Goal: Task Accomplishment & Management: Manage account settings

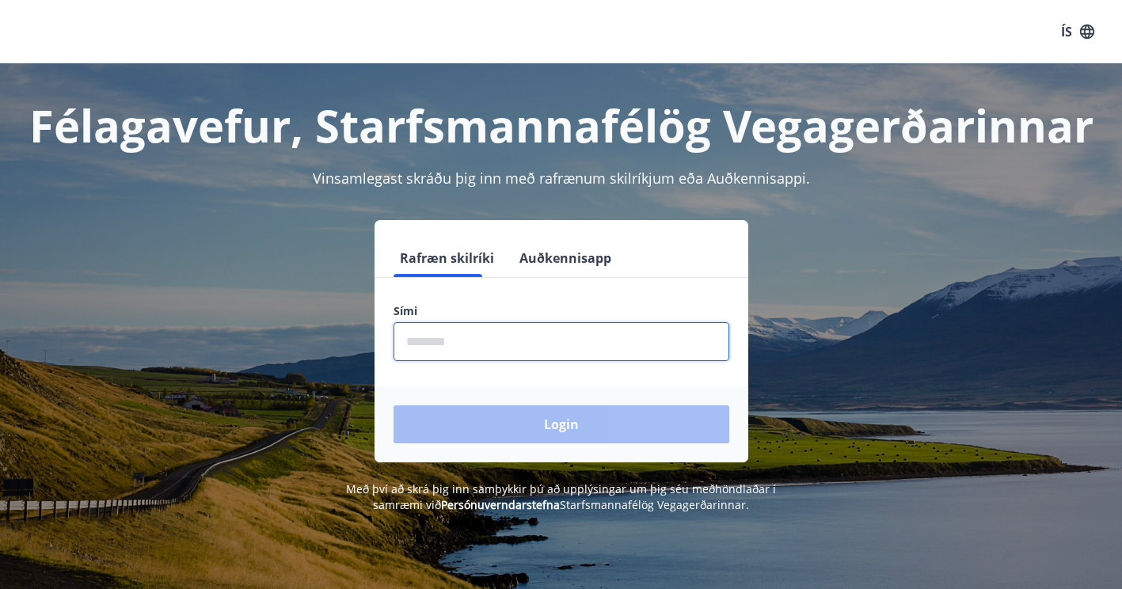
click at [489, 333] on input "phone" at bounding box center [562, 341] width 336 height 39
type input "********"
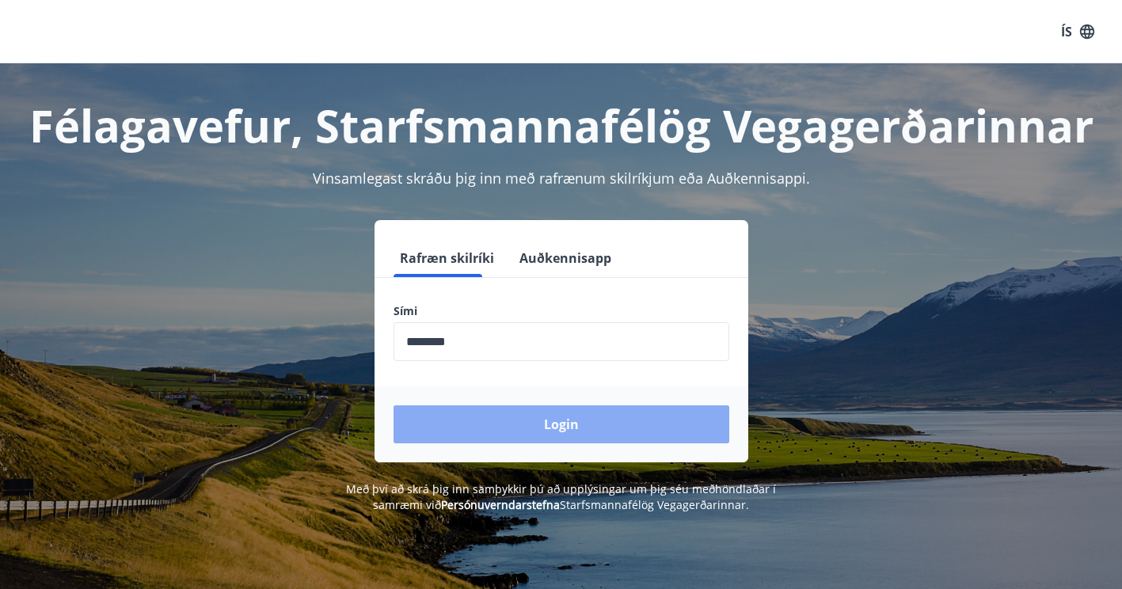
click at [553, 419] on button "Login" at bounding box center [562, 425] width 336 height 38
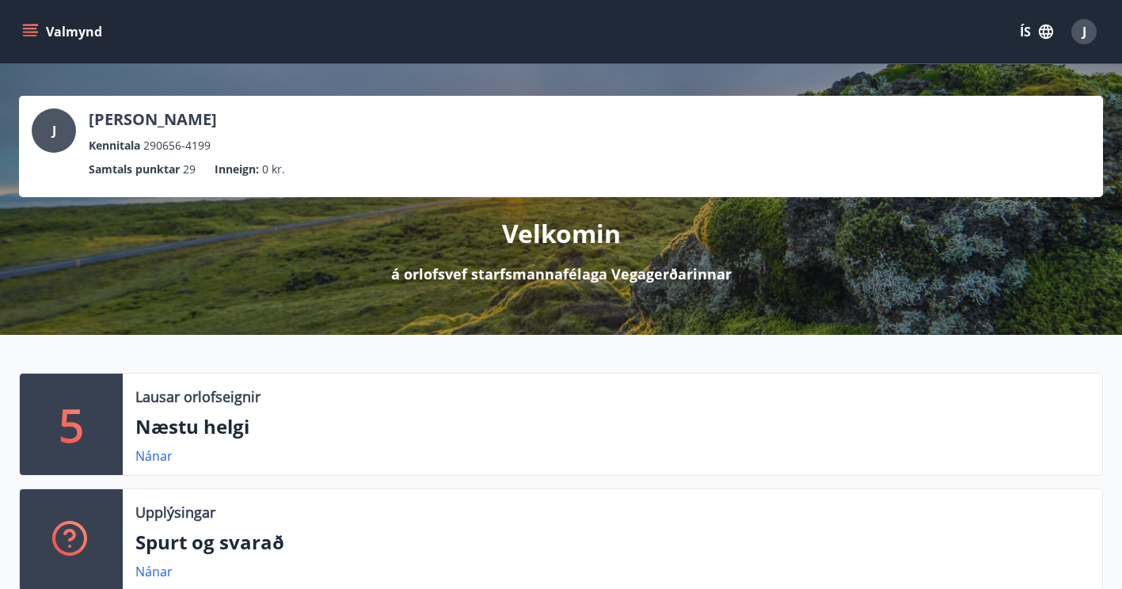
click at [30, 28] on icon "menu" at bounding box center [30, 29] width 14 height 2
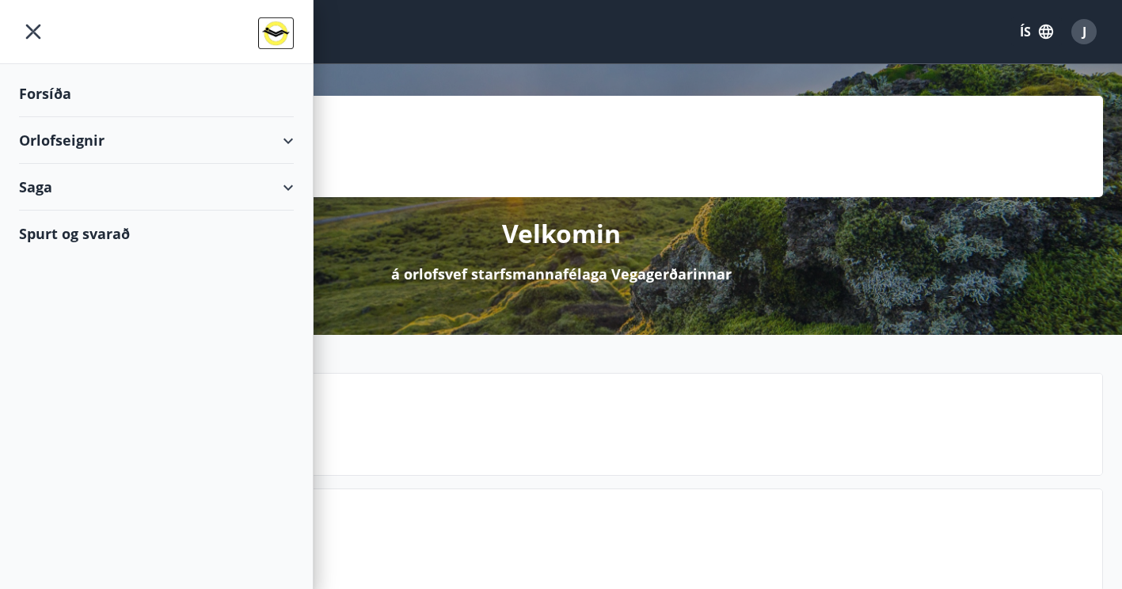
click at [290, 138] on div "Orlofseignir" at bounding box center [156, 140] width 275 height 47
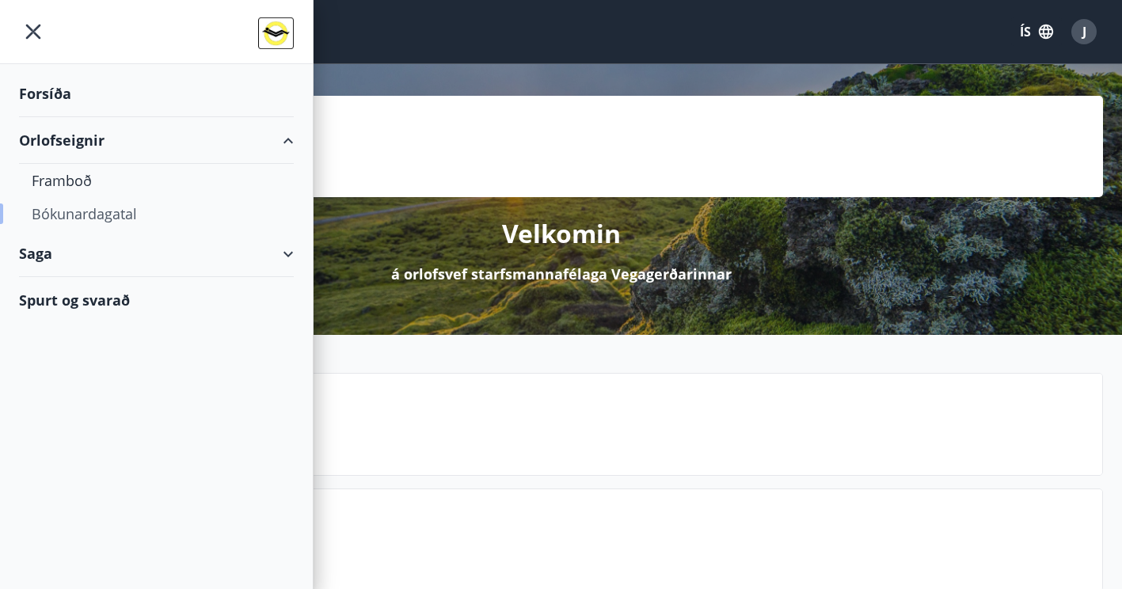
click at [110, 215] on div "Bókunardagatal" at bounding box center [156, 213] width 249 height 33
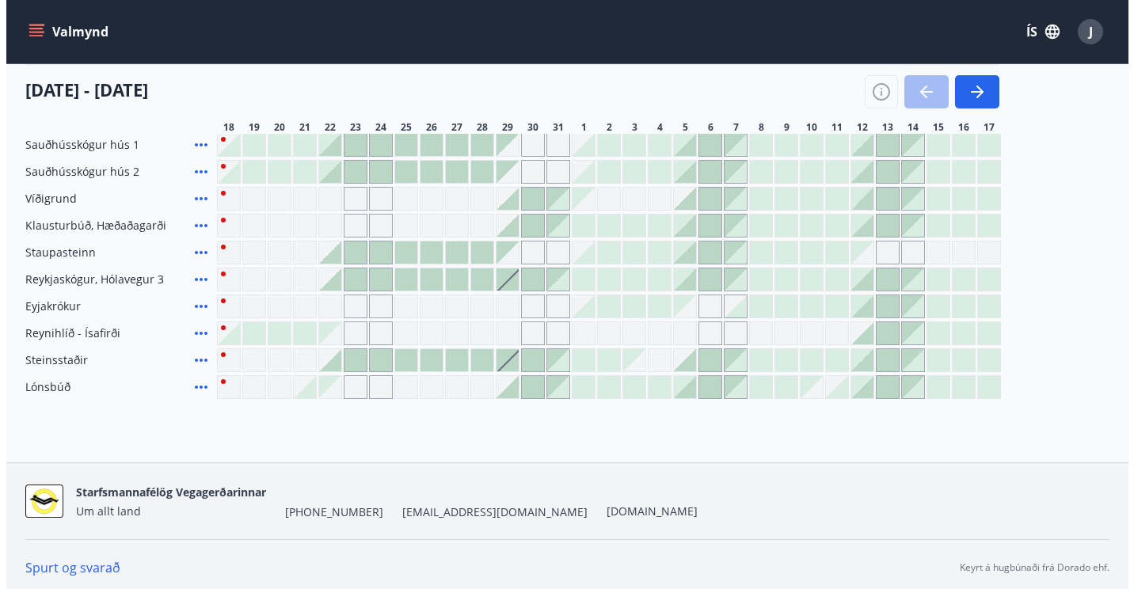
scroll to position [205, 0]
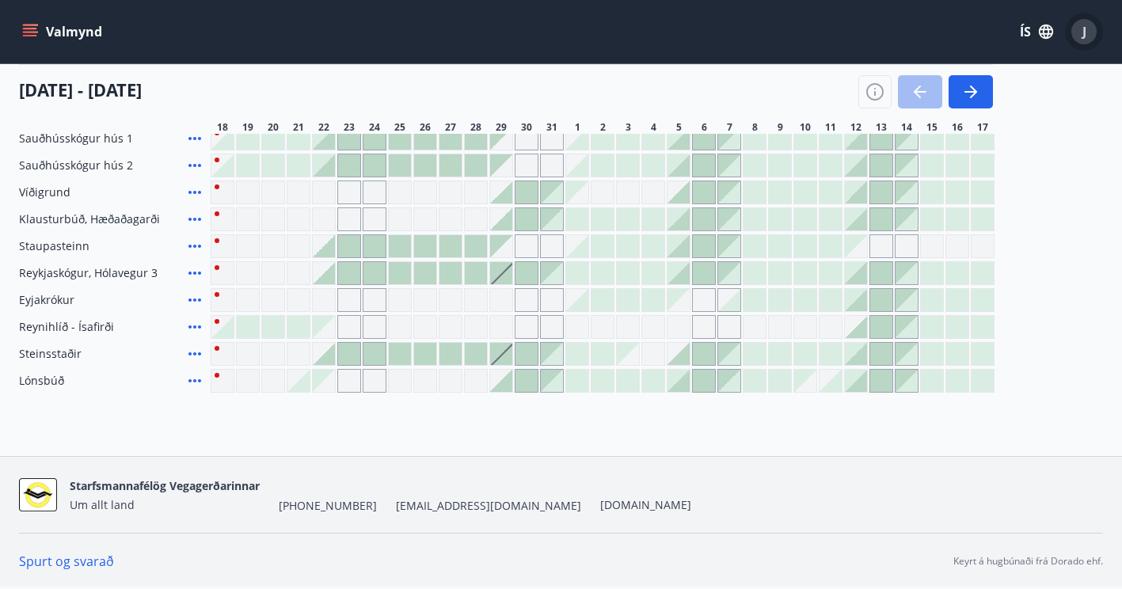
click at [1085, 34] on span "J" at bounding box center [1085, 31] width 4 height 17
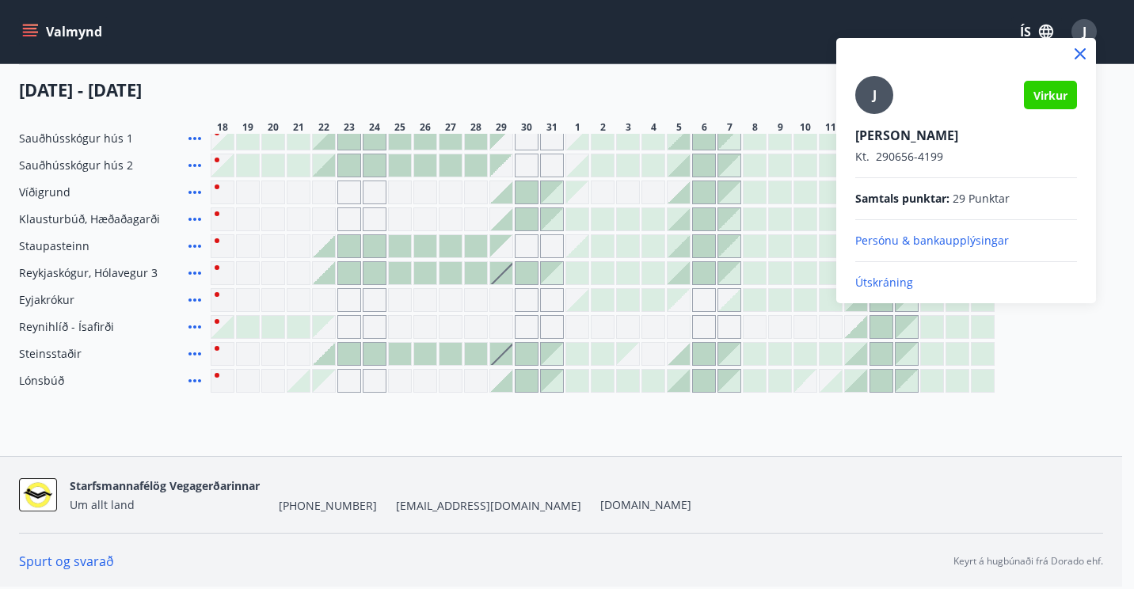
click at [882, 285] on p "Útskráning" at bounding box center [966, 283] width 222 height 16
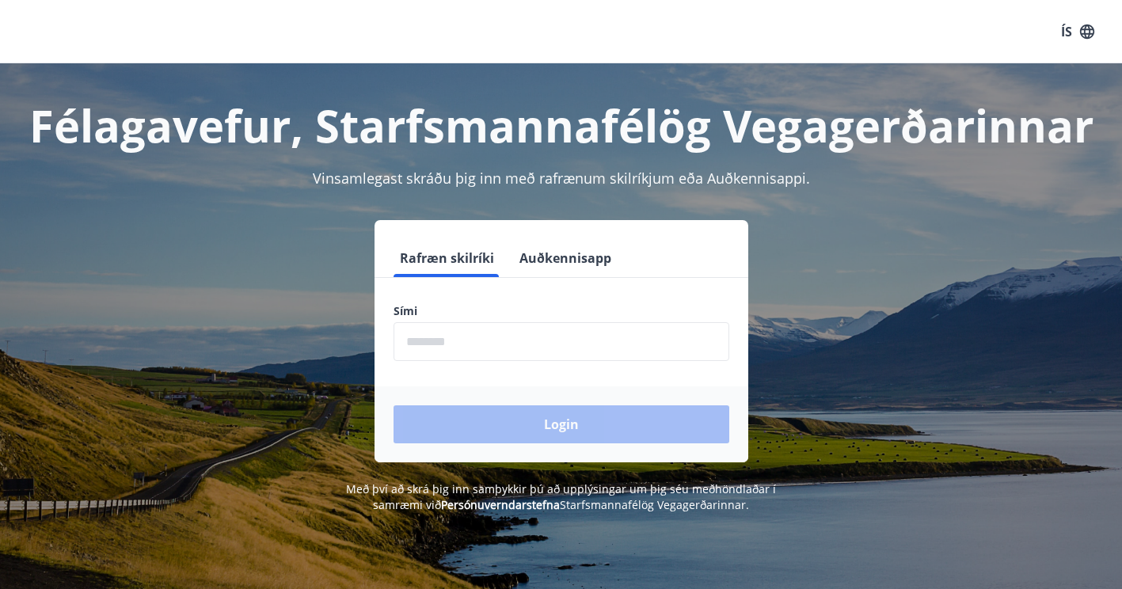
click at [243, 451] on div "Rafræn skilríki Auðkennisapp Sími ​ Login" at bounding box center [561, 341] width 1084 height 242
click at [596, 347] on input "phone" at bounding box center [562, 341] width 336 height 39
type input "********"
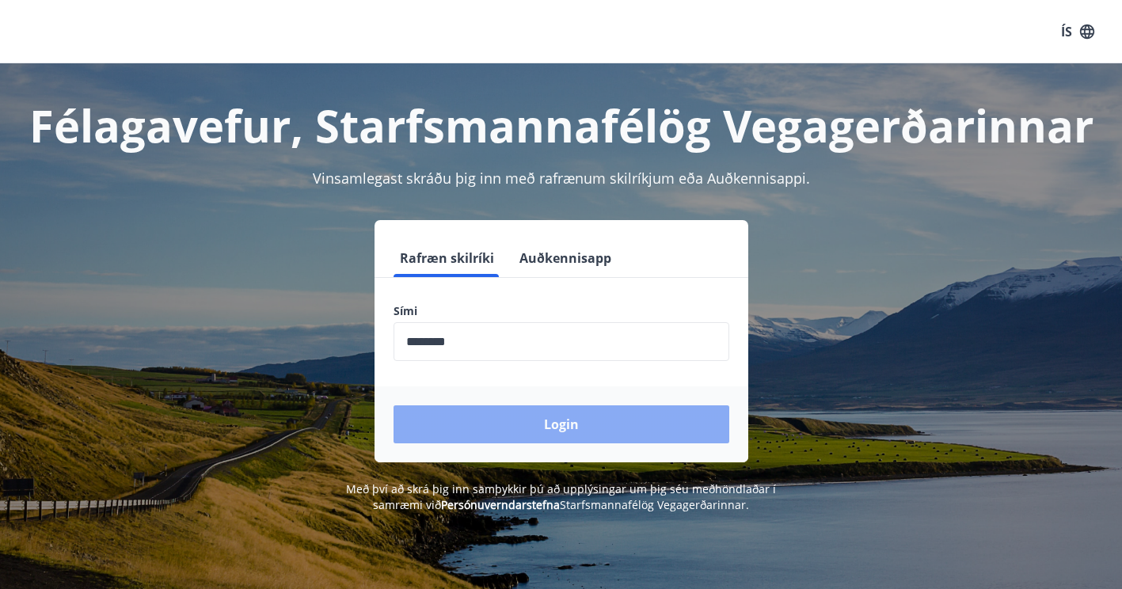
click at [555, 426] on button "Login" at bounding box center [562, 425] width 336 height 38
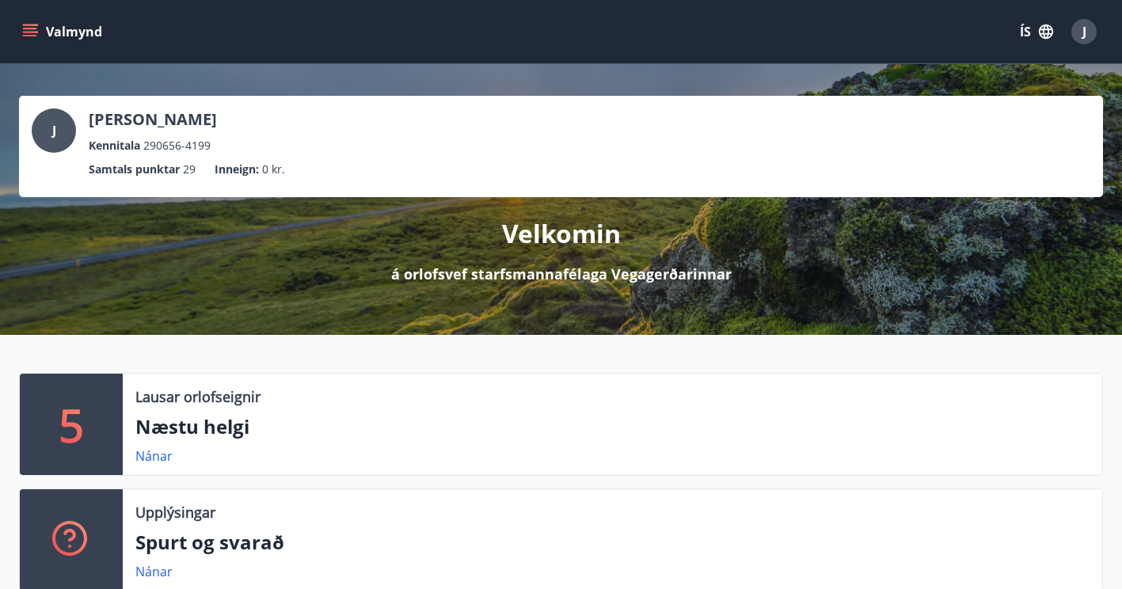
click at [25, 30] on icon "menu" at bounding box center [30, 32] width 16 height 16
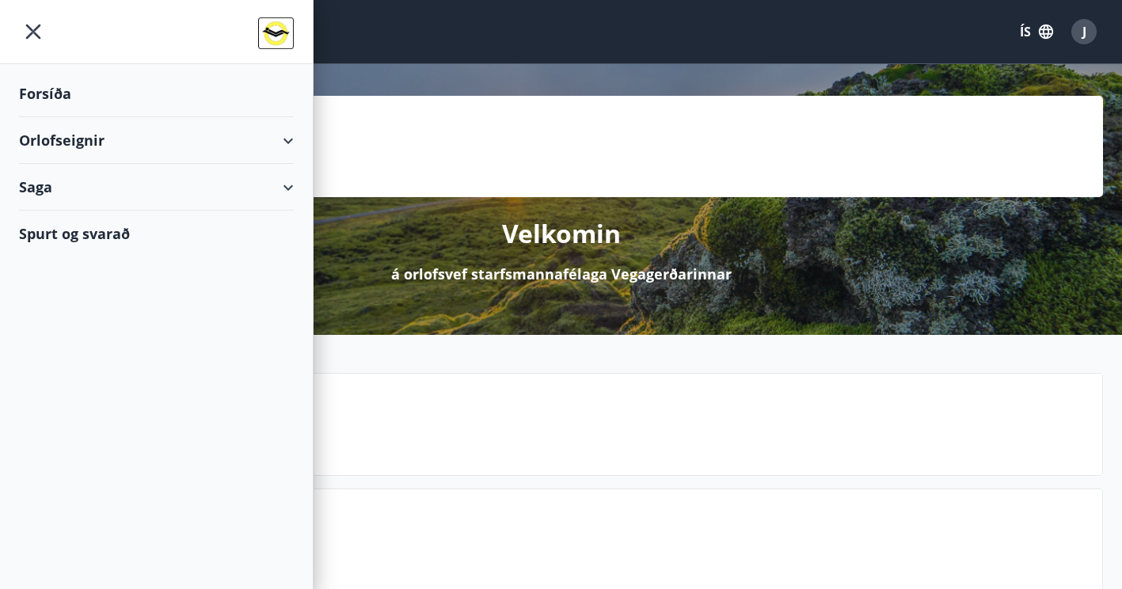
click at [284, 137] on div "Orlofseignir" at bounding box center [156, 140] width 275 height 47
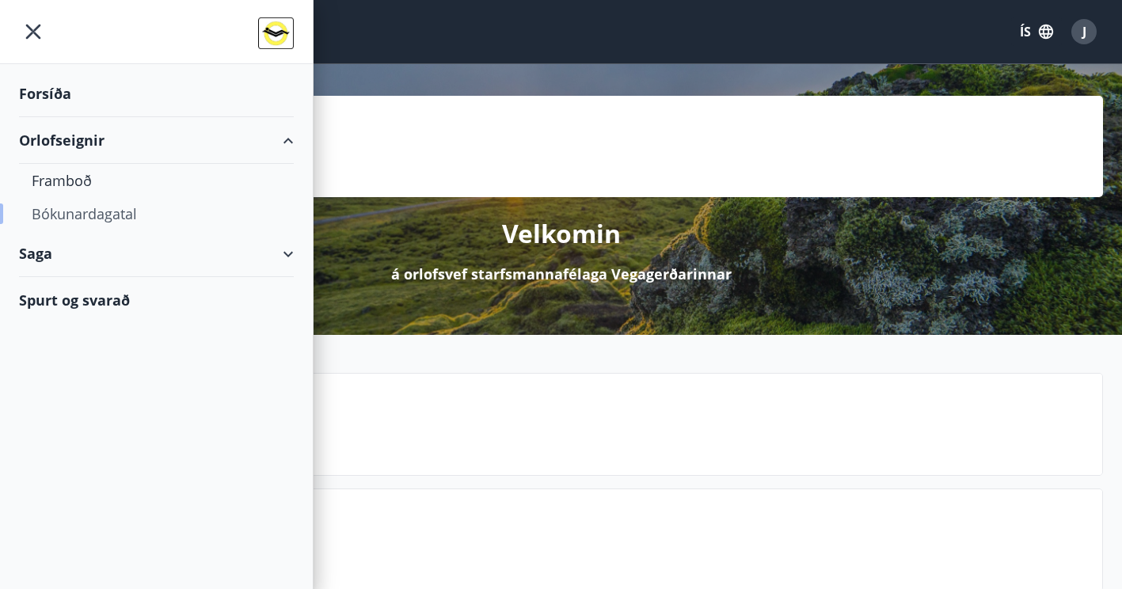
click at [89, 217] on div "Bókunardagatal" at bounding box center [156, 213] width 249 height 33
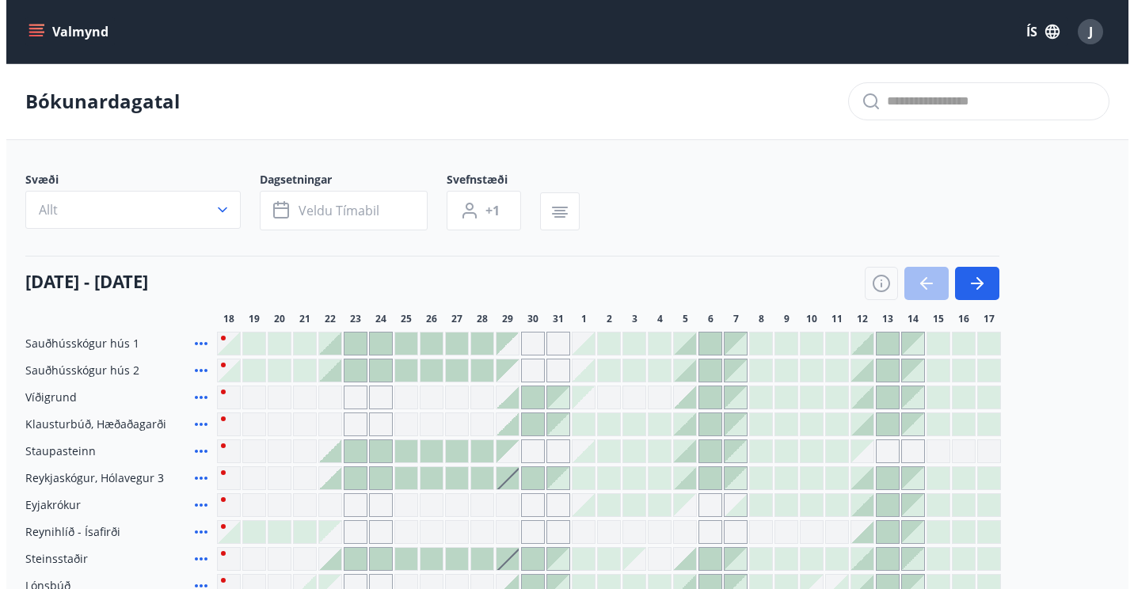
scroll to position [166, 0]
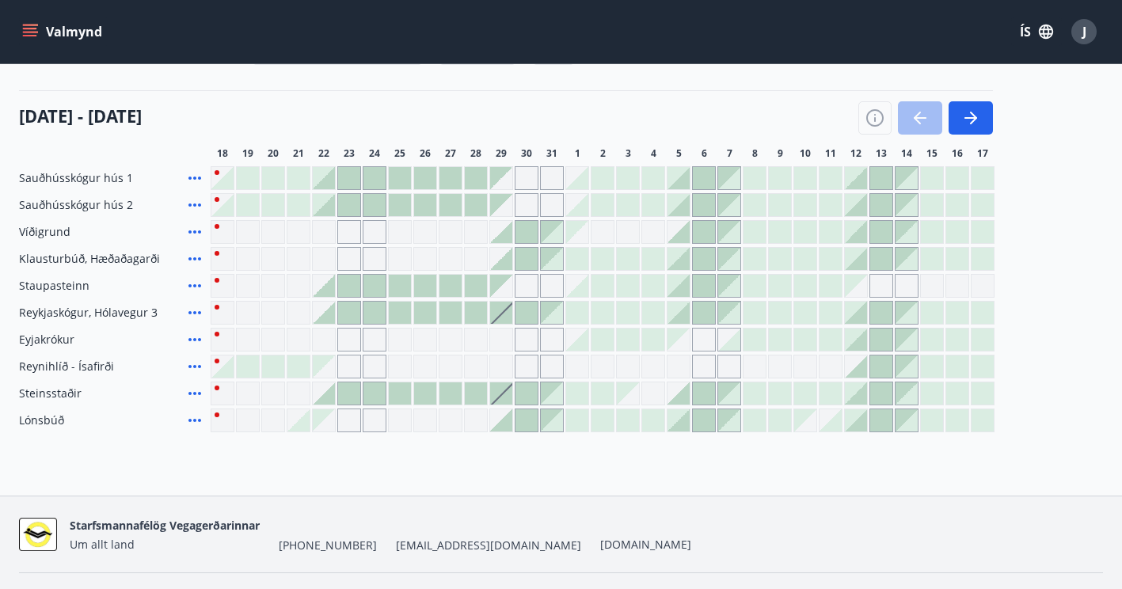
click at [1083, 25] on span "J" at bounding box center [1085, 31] width 4 height 17
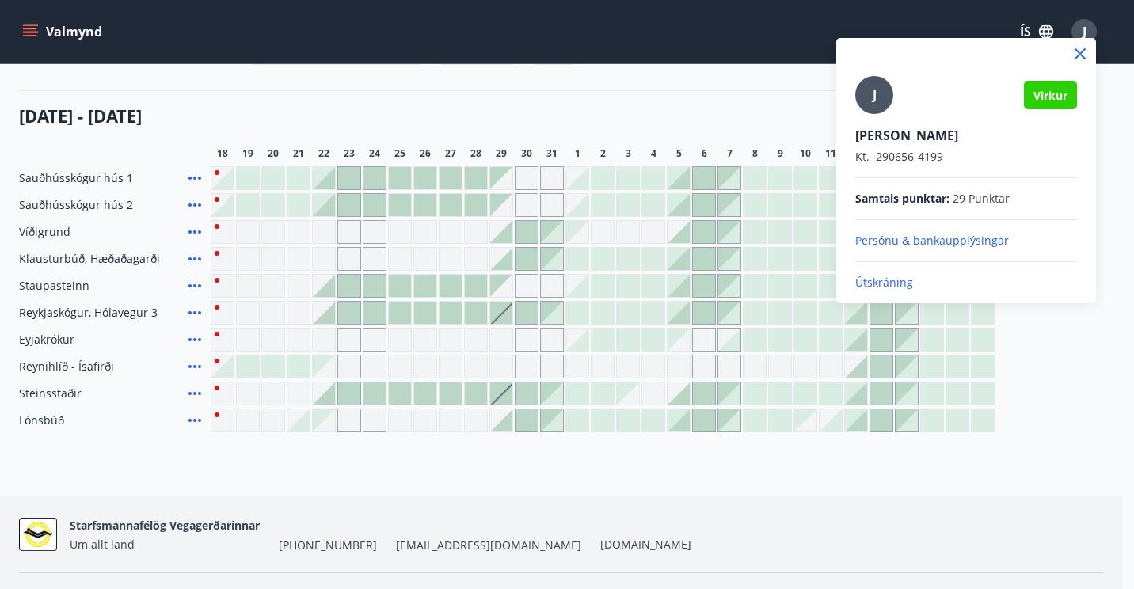
click at [900, 288] on p "Útskráning" at bounding box center [966, 283] width 222 height 16
